Goal: Task Accomplishment & Management: Use online tool/utility

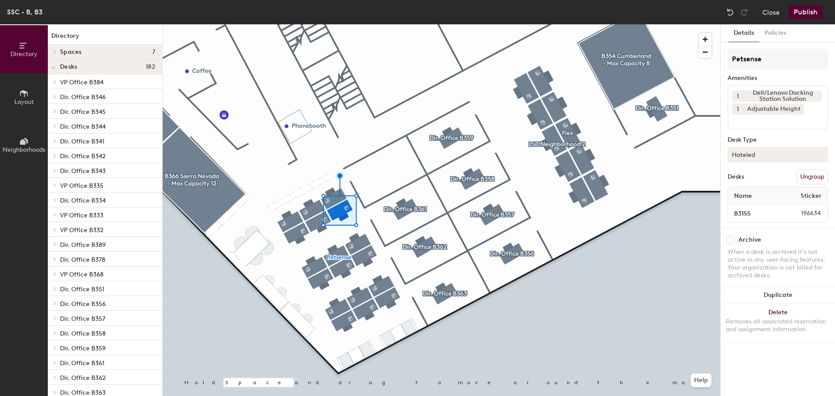
click at [801, 157] on button "Hoteled" at bounding box center [777, 155] width 100 height 16
click at [782, 184] on div "Assigned" at bounding box center [771, 181] width 87 height 13
click at [762, 160] on button "Assigned" at bounding box center [777, 155] width 100 height 16
click at [751, 209] on div "Hoteled" at bounding box center [771, 207] width 87 height 13
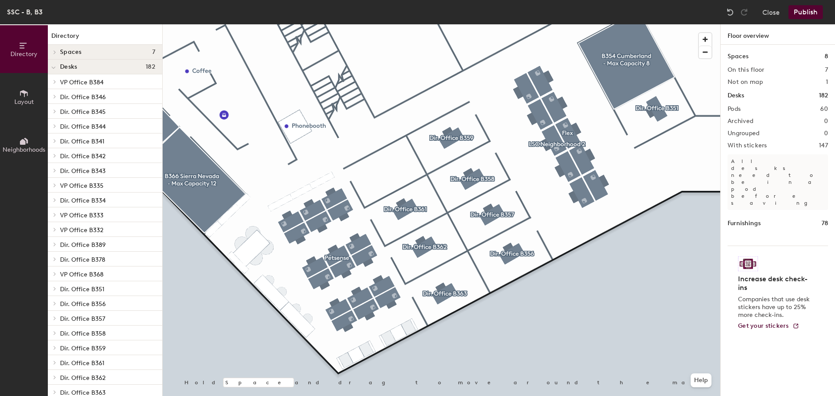
click at [808, 11] on button "Publish" at bounding box center [805, 12] width 34 height 14
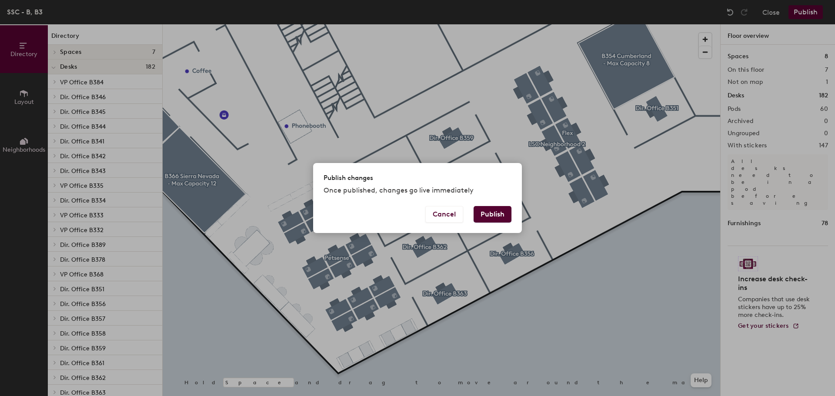
click at [497, 217] on button "Publish" at bounding box center [492, 214] width 38 height 17
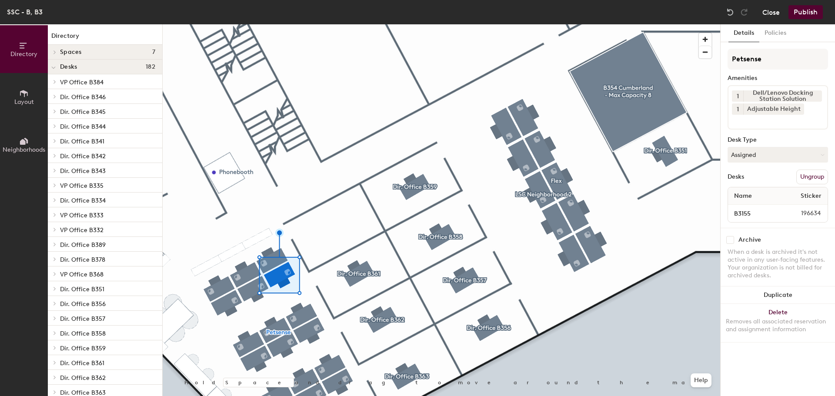
click at [769, 13] on button "Close" at bounding box center [770, 12] width 17 height 14
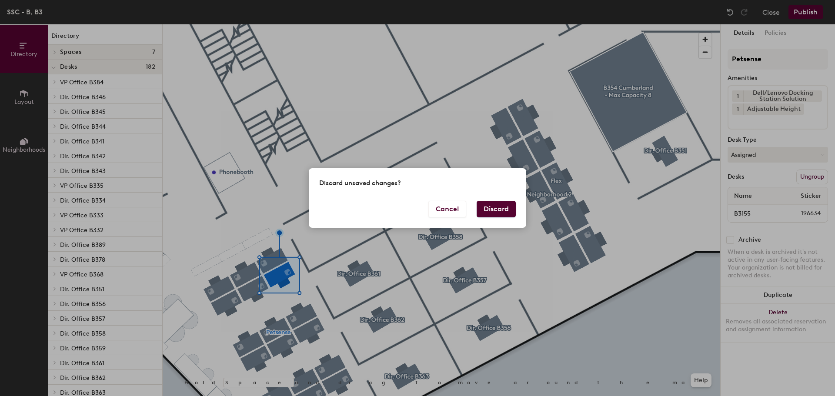
click at [493, 211] on button "Discard" at bounding box center [495, 209] width 39 height 17
